Goal: Task Accomplishment & Management: Use online tool/utility

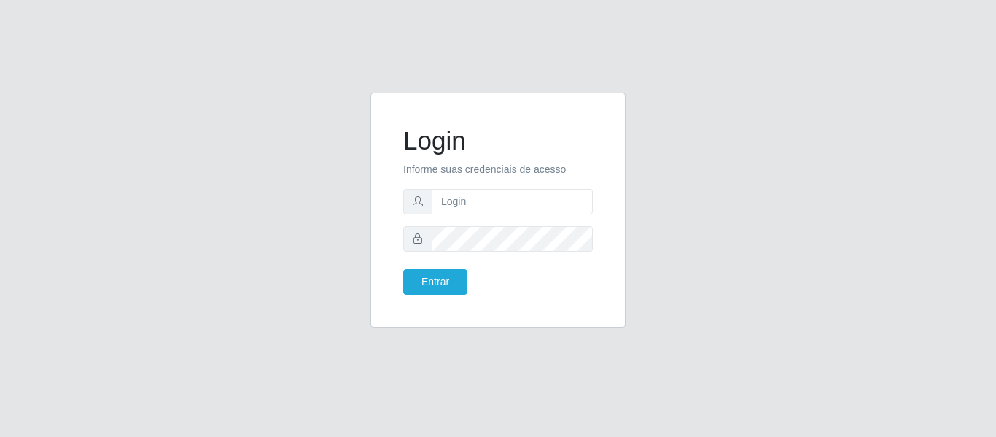
type input "[EMAIL_ADDRESS][DOMAIN_NAME]"
click at [403, 269] on button "Entrar" at bounding box center [435, 282] width 64 height 26
click at [448, 266] on form "Login Informe suas credenciais de acesso [EMAIL_ADDRESS][DOMAIN_NAME] Entrar" at bounding box center [498, 209] width 190 height 169
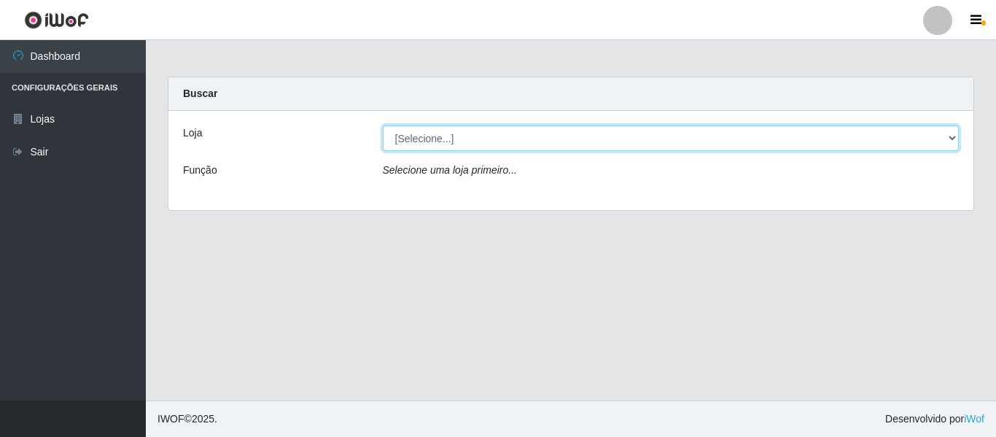
click at [416, 148] on select "[Selecione...] SuperFácil Atacado - São Gonçalo do Amarante" at bounding box center [671, 138] width 577 height 26
select select "408"
click at [383, 125] on select "[Selecione...] SuperFácil Atacado - São Gonçalo do Amarante" at bounding box center [671, 138] width 577 height 26
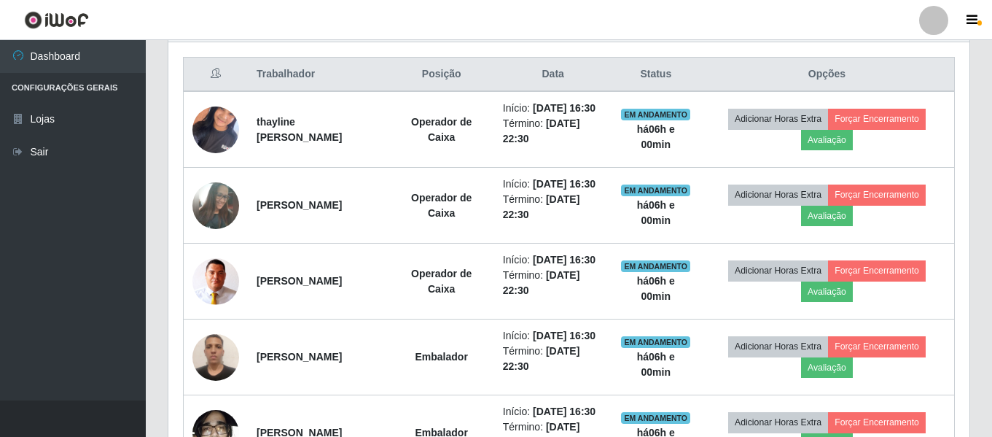
scroll to position [365, 0]
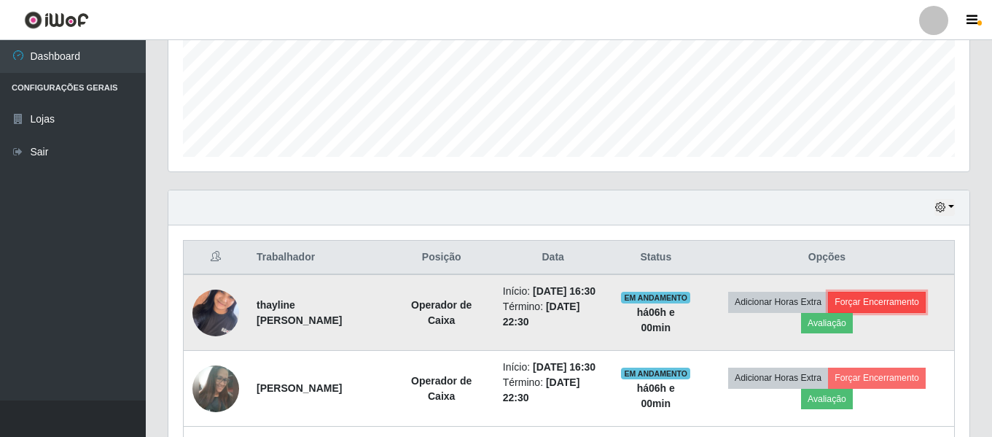
click at [883, 304] on button "Forçar Encerramento" at bounding box center [877, 302] width 98 height 20
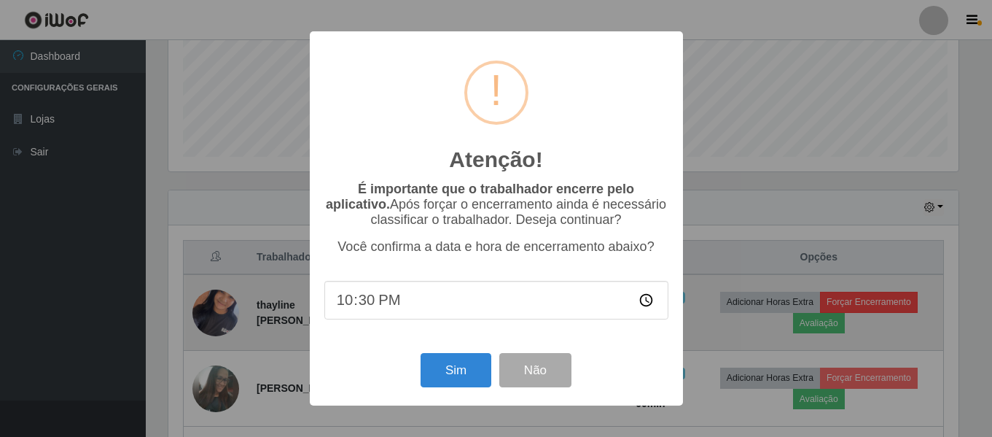
scroll to position [303, 794]
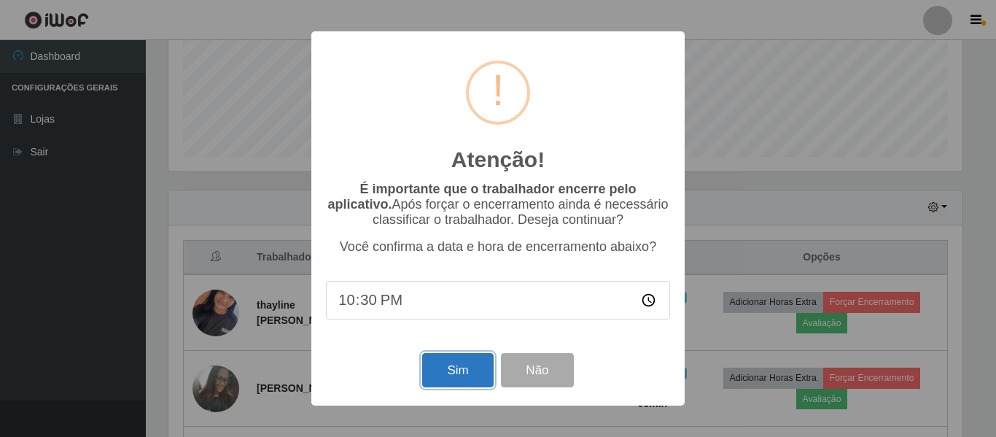
click at [448, 367] on button "Sim" at bounding box center [457, 370] width 71 height 34
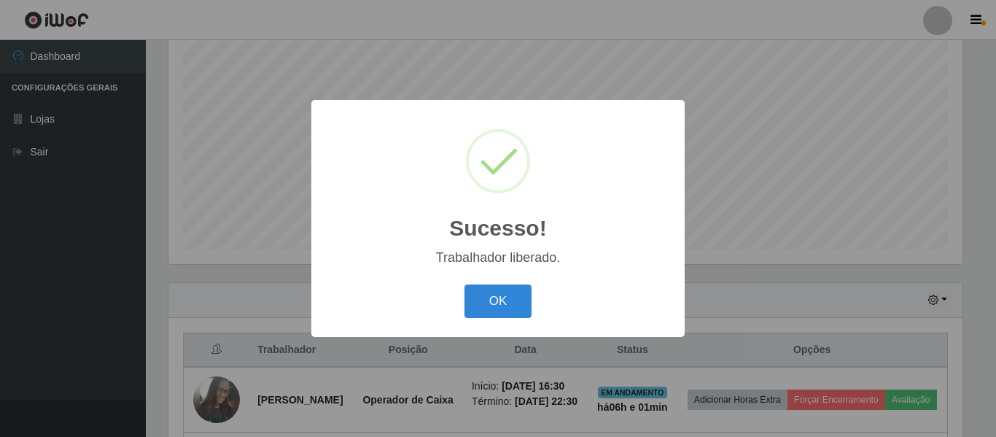
drag, startPoint x: 485, startPoint y: 303, endPoint x: 561, endPoint y: 339, distance: 83.8
click at [486, 303] on button "OK" at bounding box center [498, 301] width 68 height 34
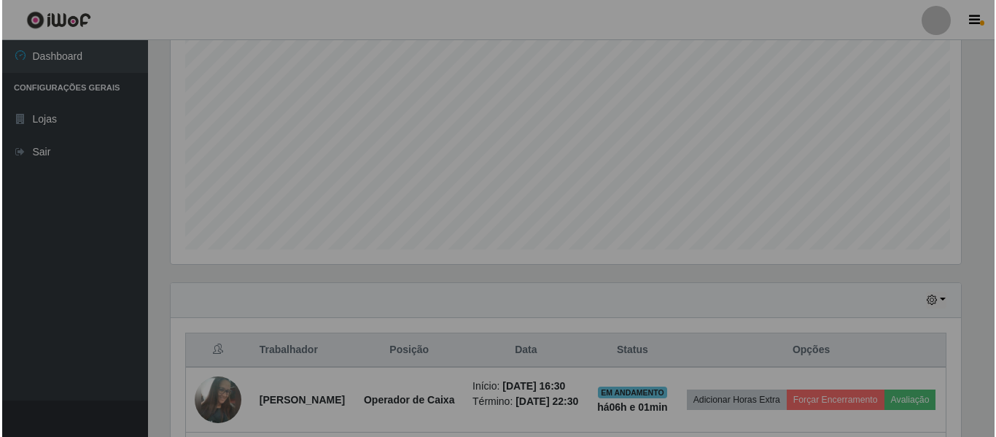
scroll to position [303, 801]
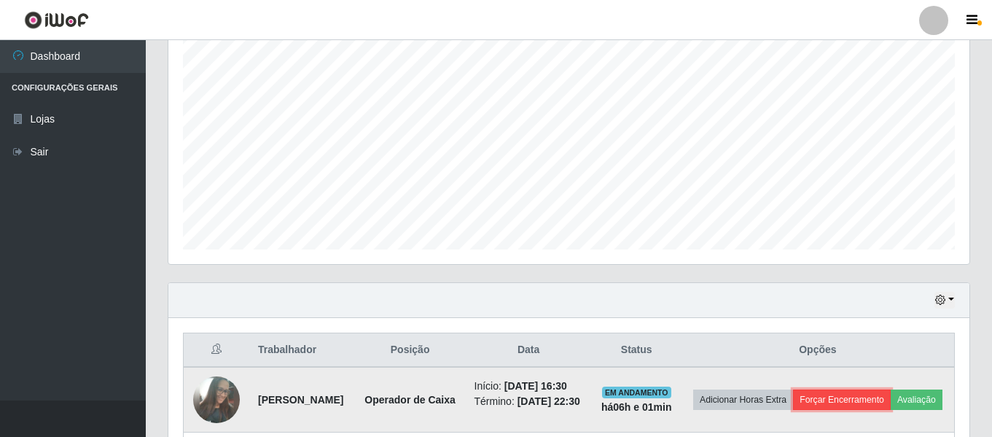
click at [891, 404] on button "Forçar Encerramento" at bounding box center [842, 399] width 98 height 20
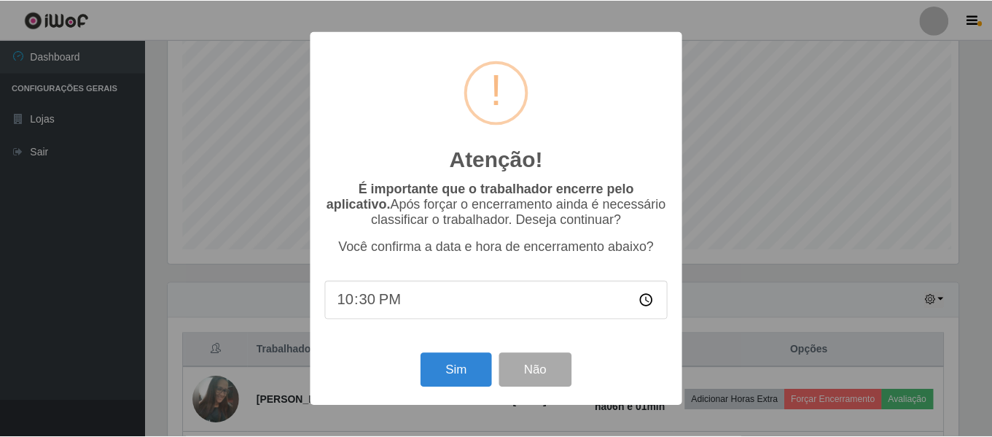
scroll to position [303, 794]
click at [469, 382] on button "Sim" at bounding box center [457, 370] width 71 height 34
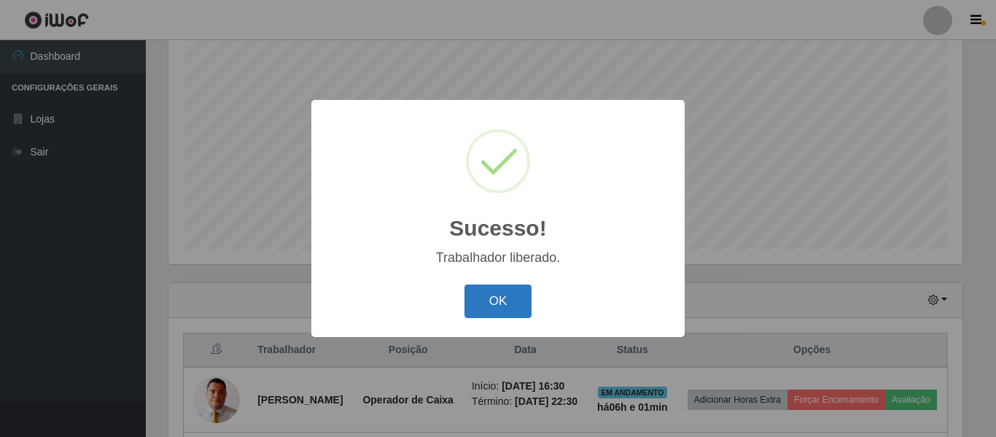
click at [501, 298] on button "OK" at bounding box center [498, 301] width 68 height 34
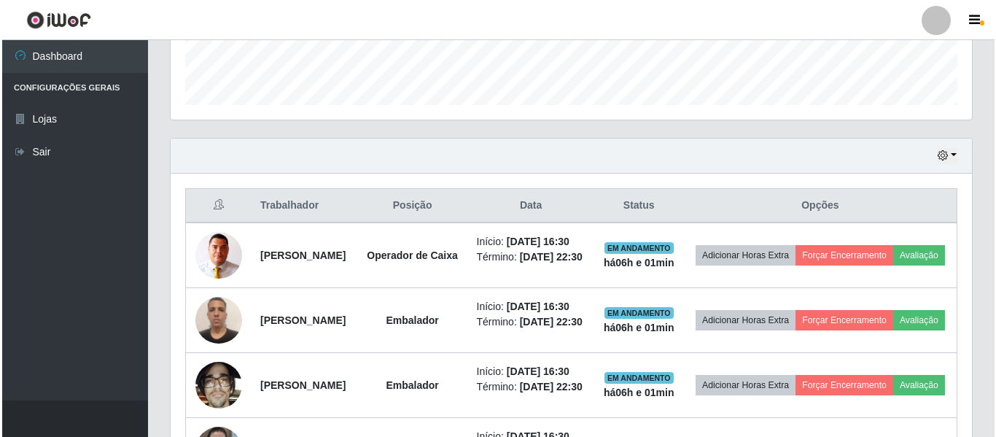
scroll to position [418, 0]
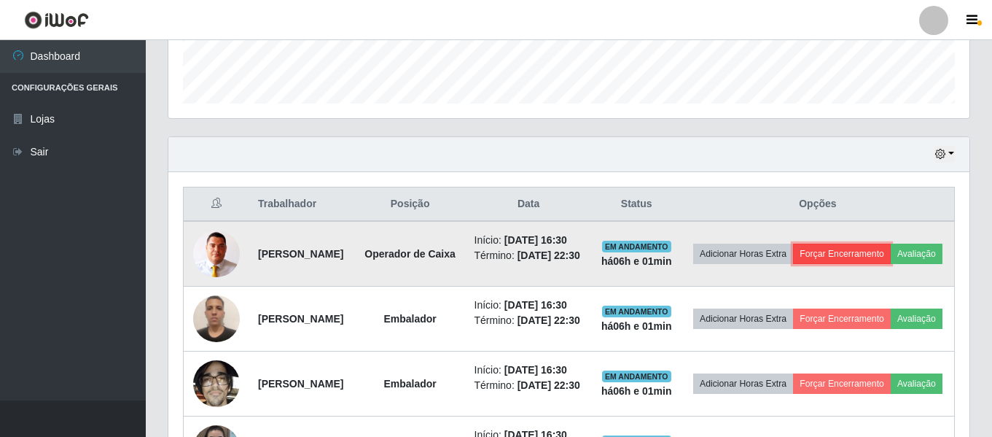
click at [891, 246] on button "Forçar Encerramento" at bounding box center [842, 254] width 98 height 20
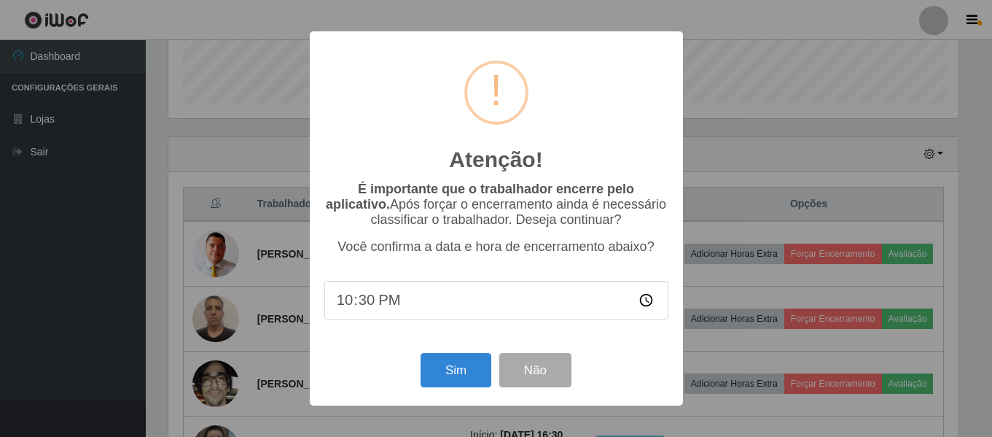
scroll to position [303, 794]
click at [479, 375] on button "Sim" at bounding box center [457, 370] width 71 height 34
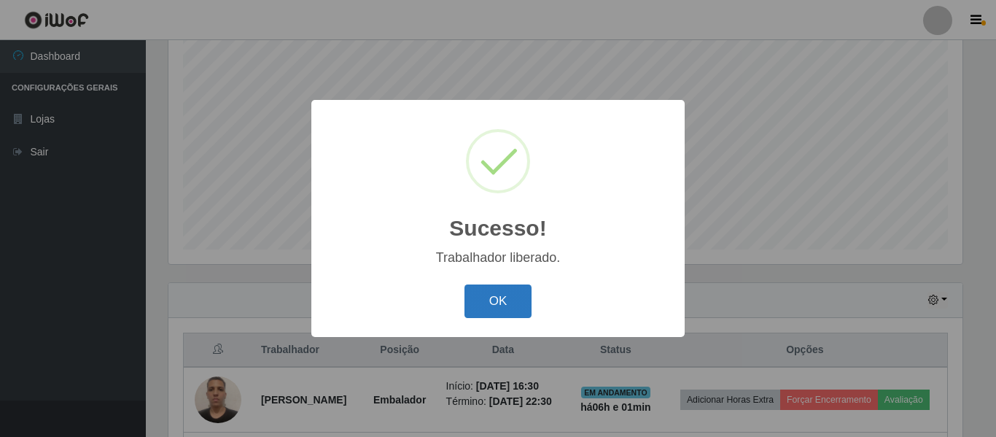
click at [499, 303] on button "OK" at bounding box center [498, 301] width 68 height 34
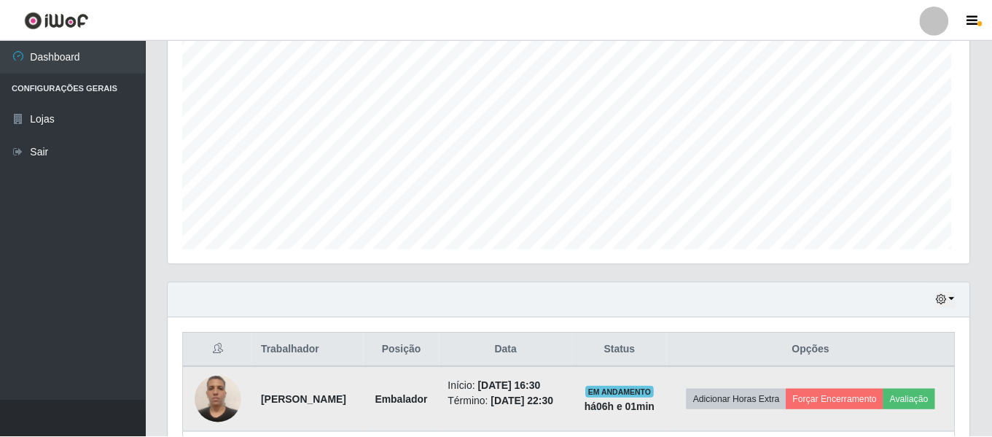
scroll to position [0, 0]
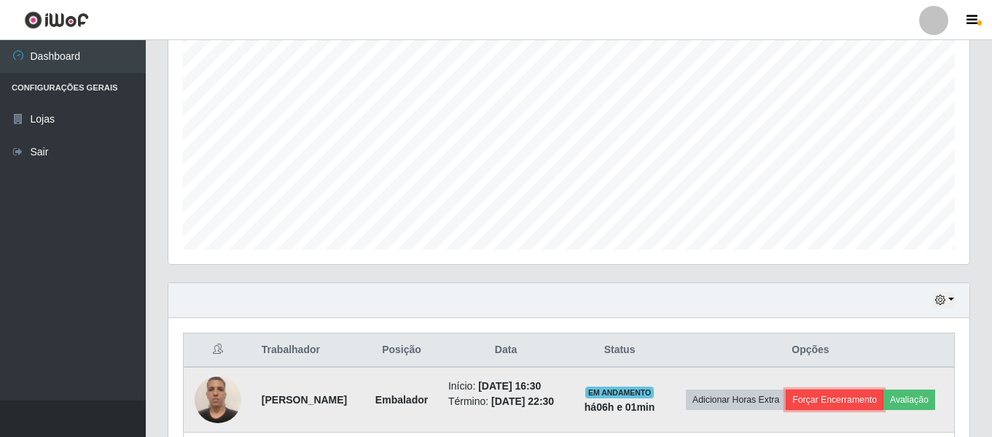
click at [878, 398] on button "Forçar Encerramento" at bounding box center [835, 399] width 98 height 20
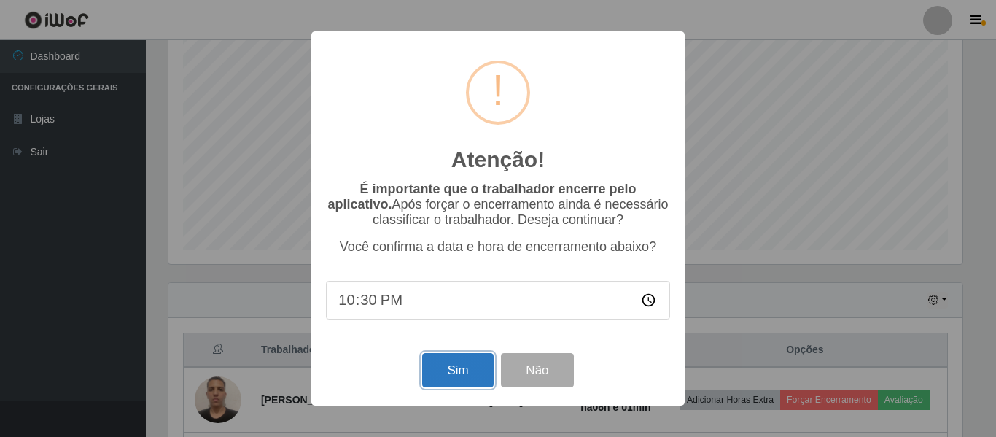
click at [443, 374] on button "Sim" at bounding box center [457, 370] width 71 height 34
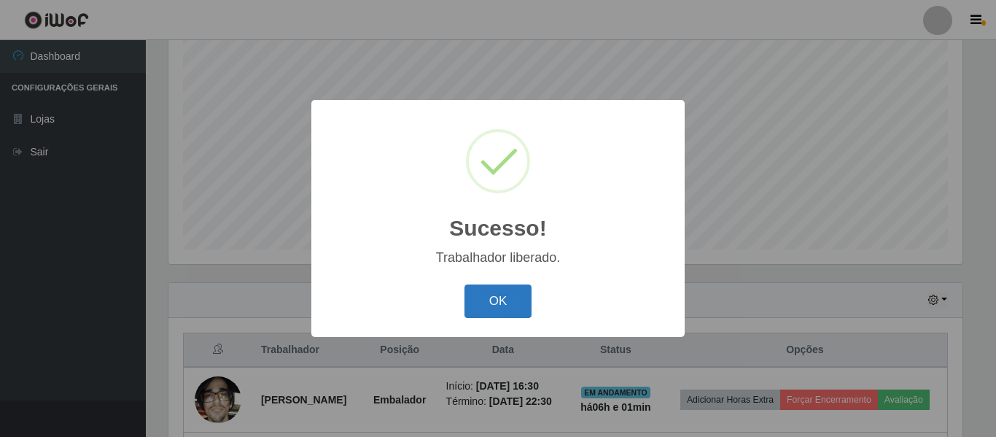
click at [512, 306] on button "OK" at bounding box center [498, 301] width 68 height 34
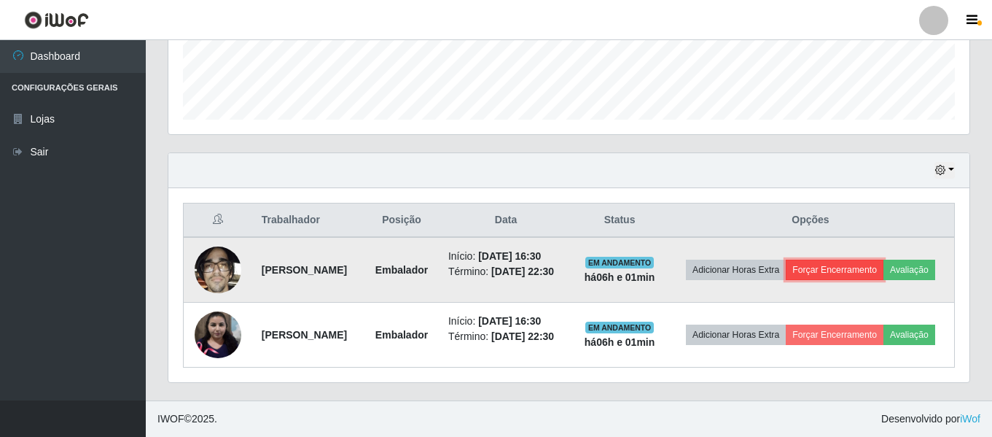
click at [884, 260] on button "Forçar Encerramento" at bounding box center [835, 270] width 98 height 20
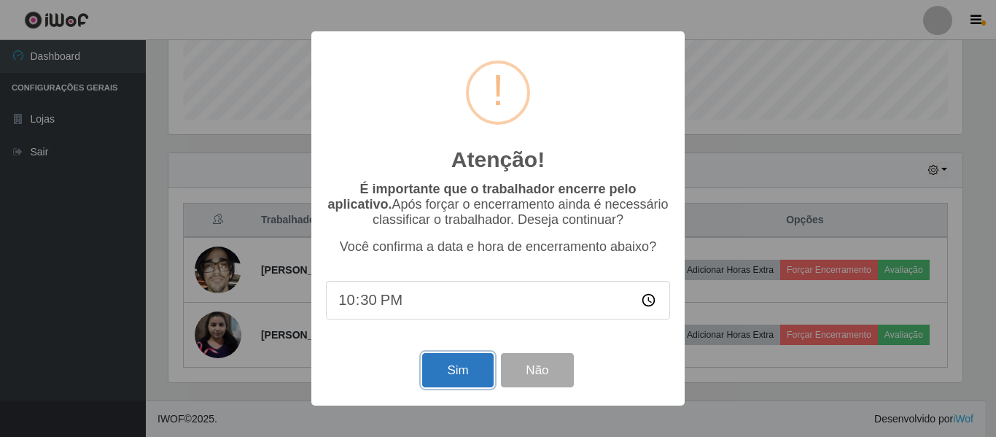
click at [482, 366] on button "Sim" at bounding box center [457, 370] width 71 height 34
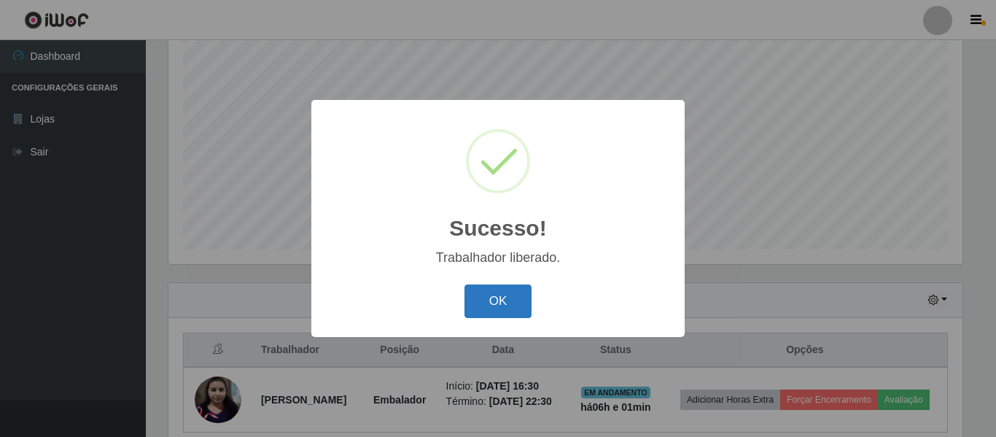
click at [504, 296] on button "OK" at bounding box center [498, 301] width 68 height 34
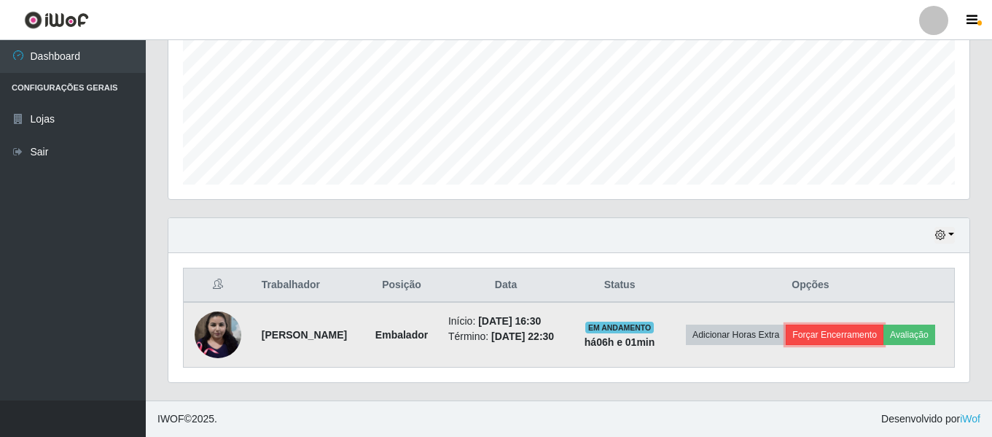
click at [849, 332] on button "Forçar Encerramento" at bounding box center [835, 334] width 98 height 20
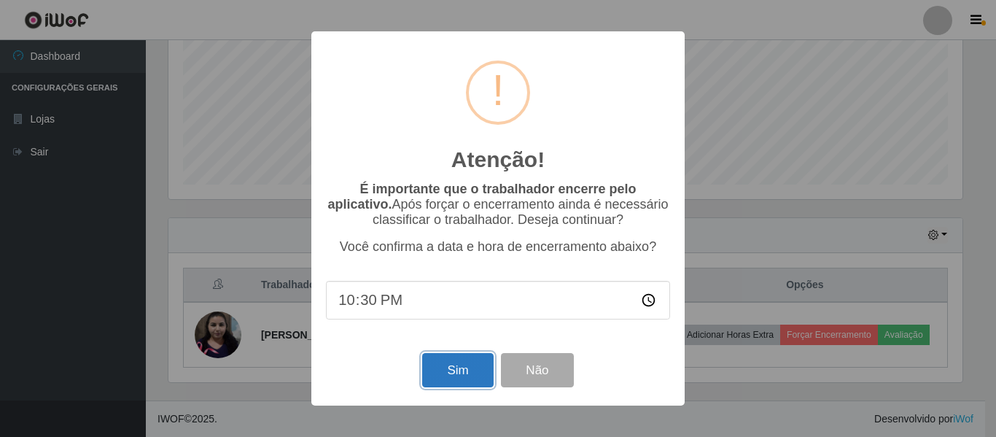
click at [468, 374] on button "Sim" at bounding box center [457, 370] width 71 height 34
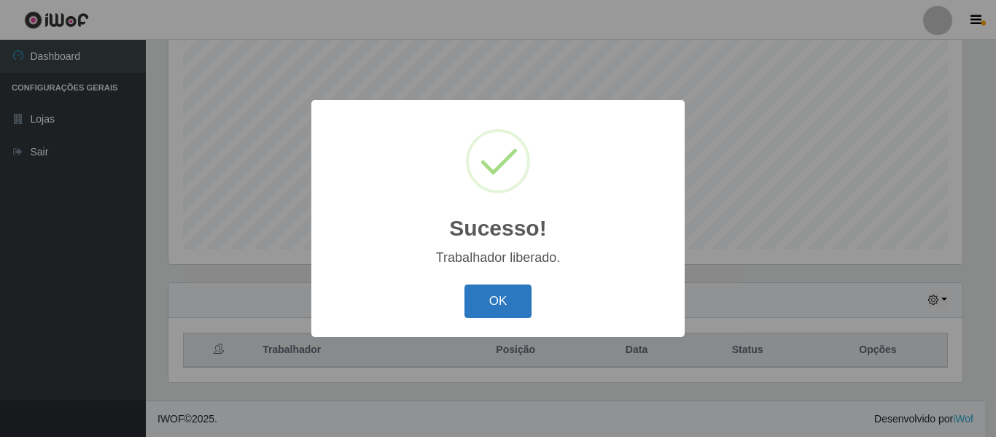
click at [507, 292] on button "OK" at bounding box center [498, 301] width 68 height 34
